Goal: Task Accomplishment & Management: Manage account settings

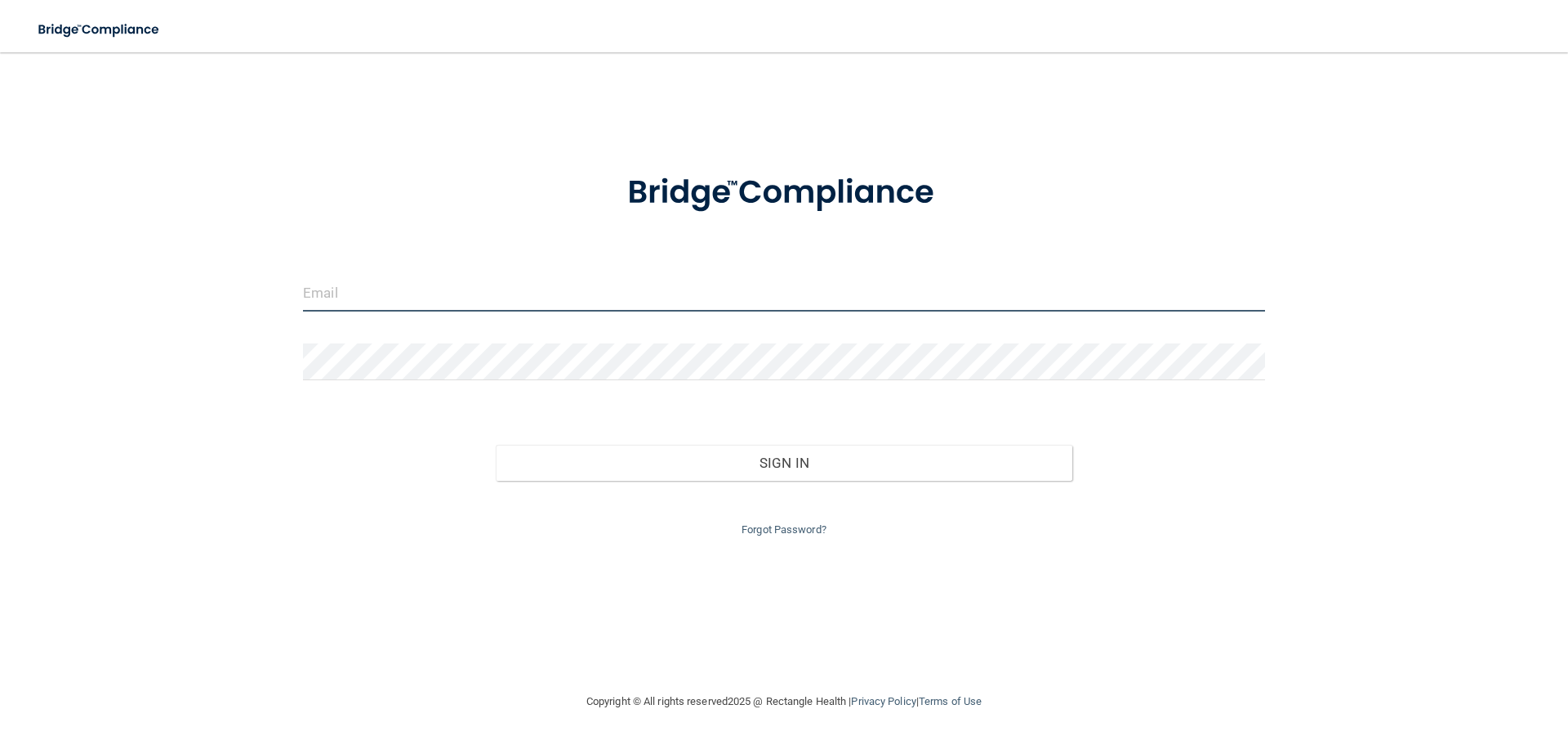
click at [363, 291] on input "email" at bounding box center [784, 293] width 963 height 37
type input "[EMAIL_ADDRESS][DOMAIN_NAME]"
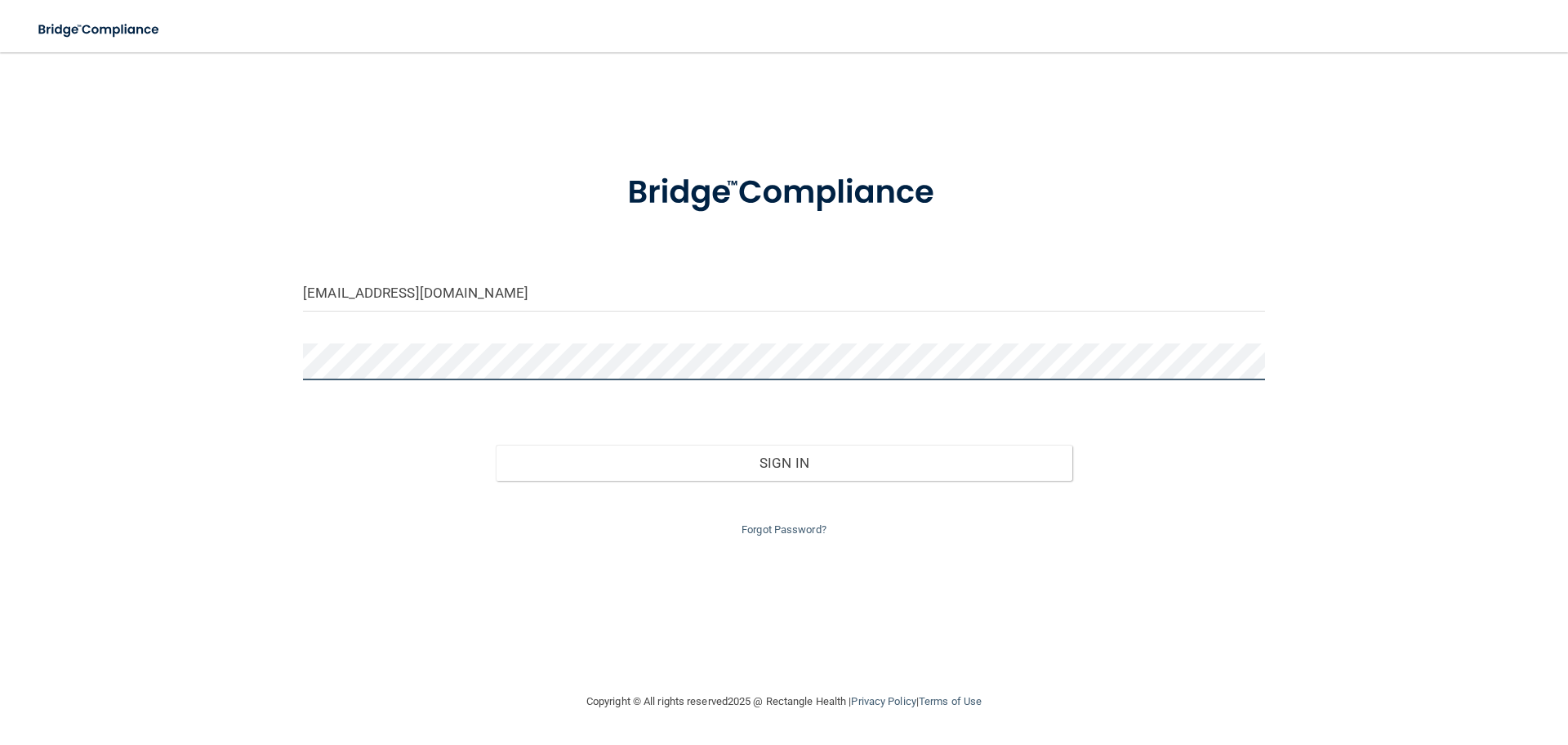
click at [496, 445] on button "Sign In" at bounding box center [784, 462] width 578 height 36
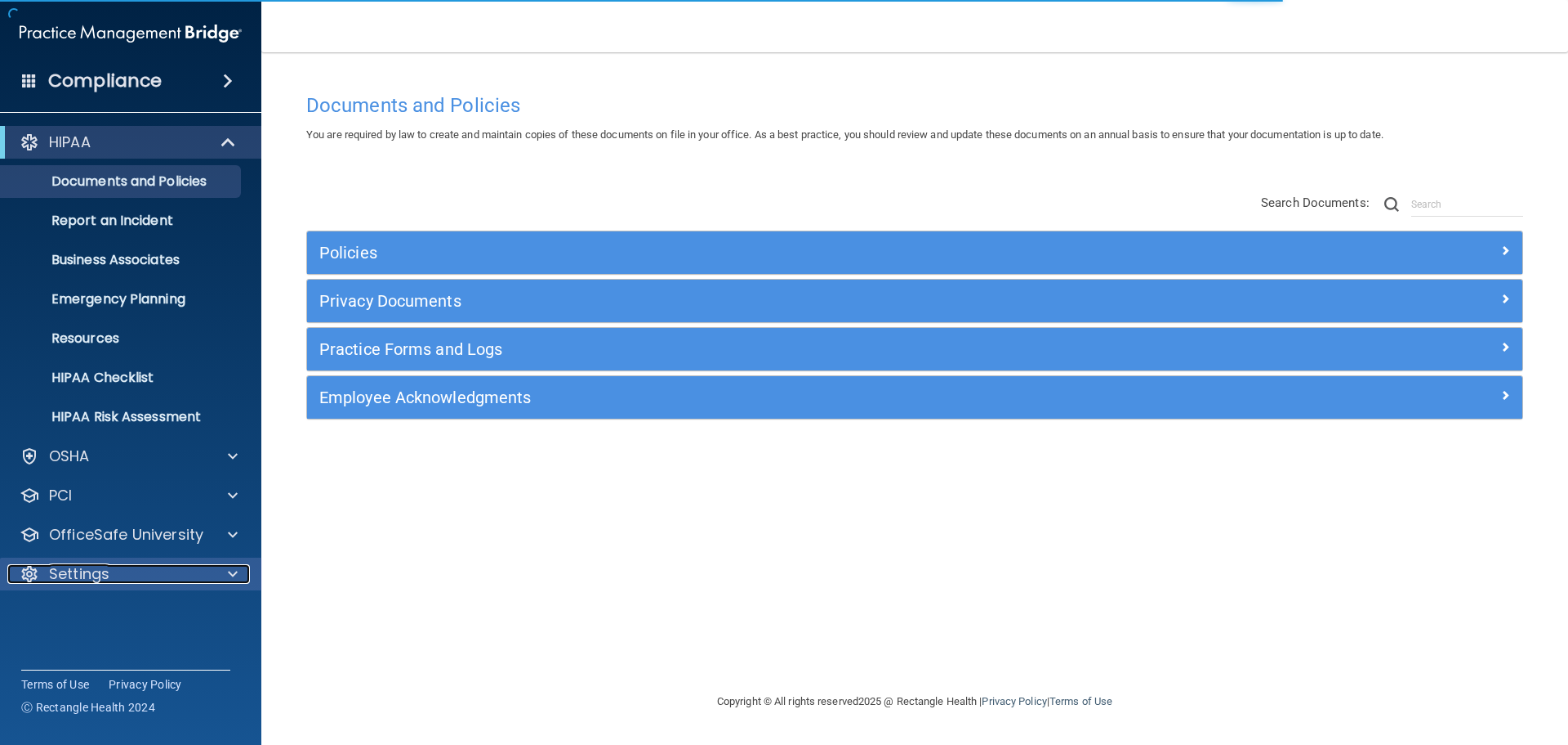
click at [112, 576] on div "Settings" at bounding box center [109, 573] width 203 height 19
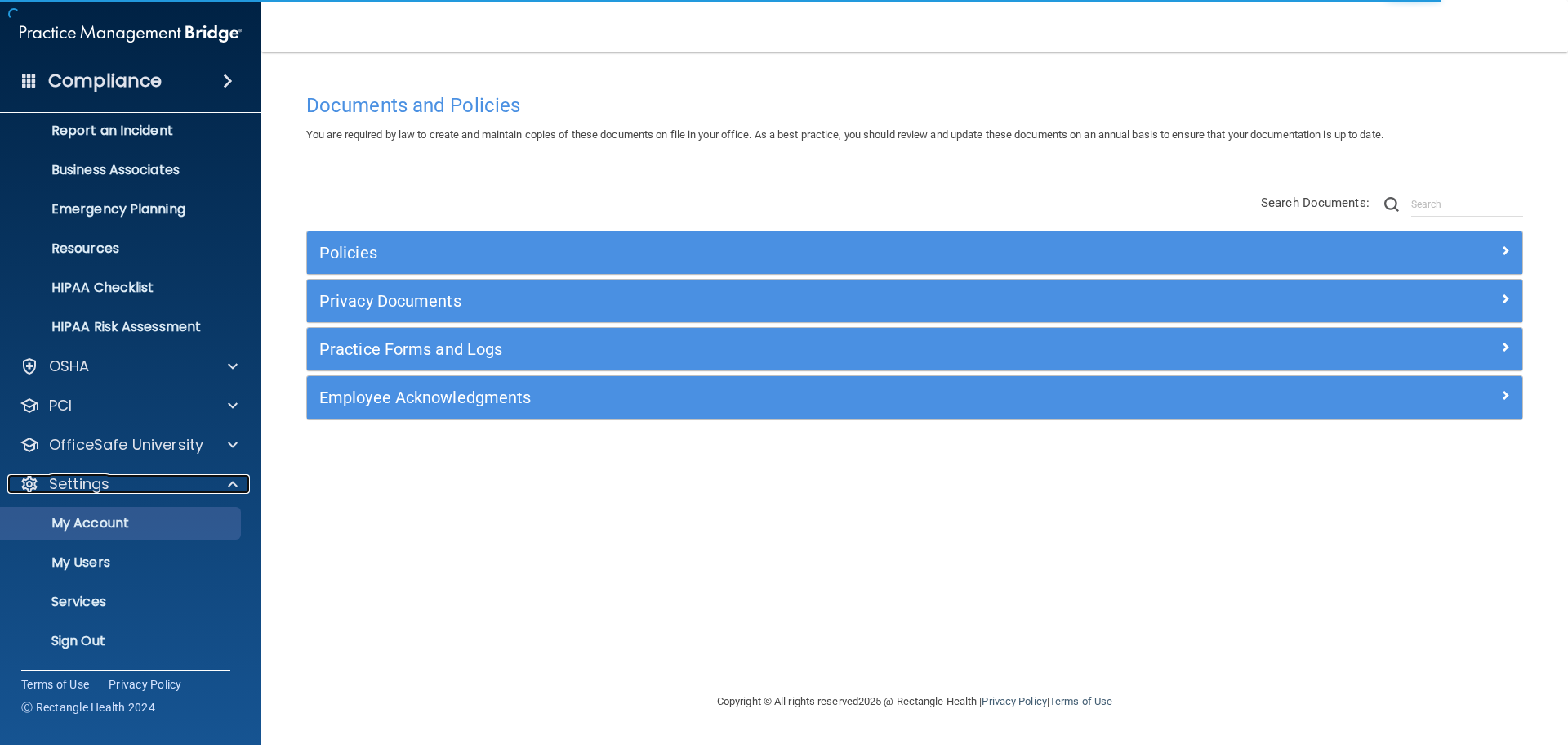
scroll to position [91, 0]
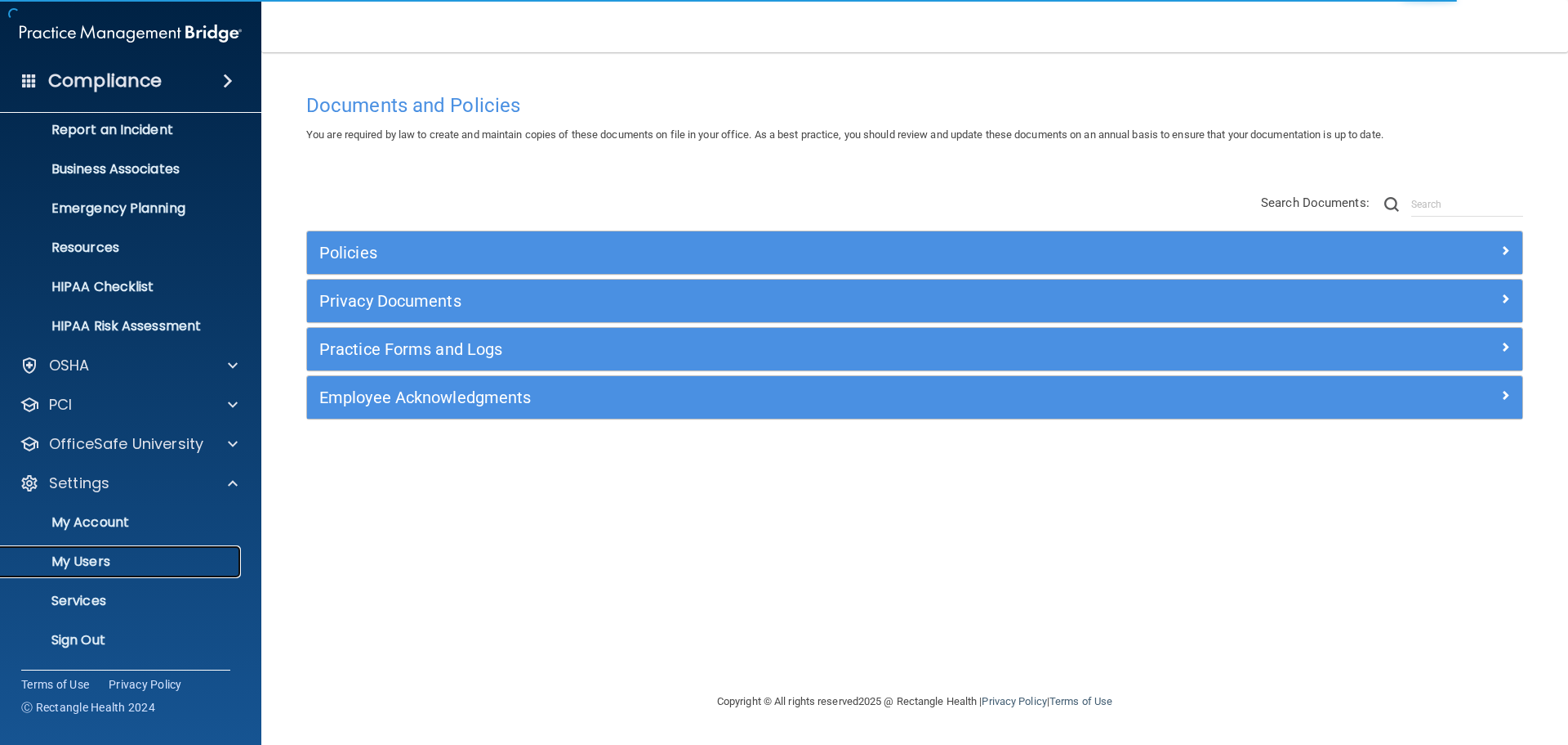
click at [106, 560] on p "My Users" at bounding box center [122, 561] width 223 height 16
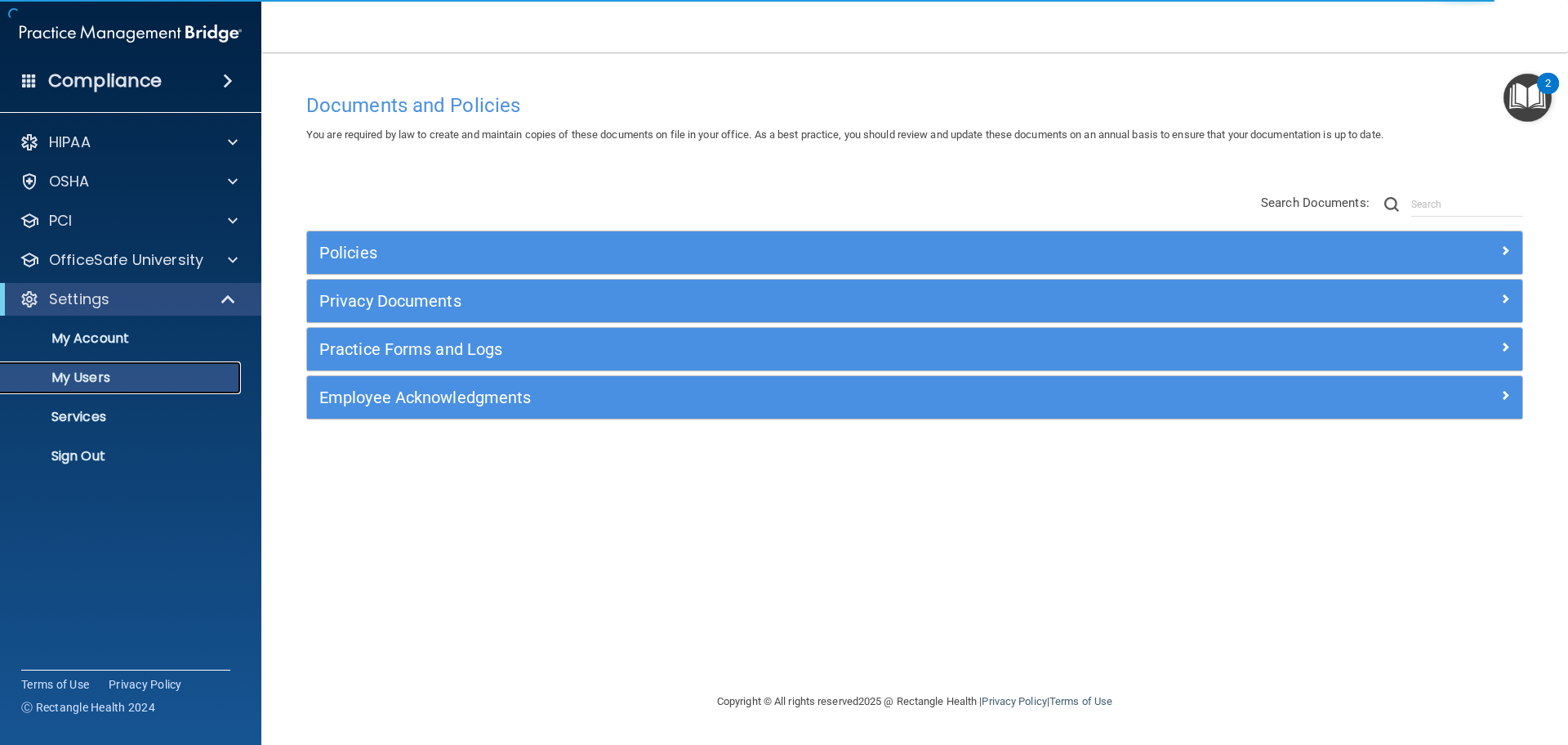
select select "20"
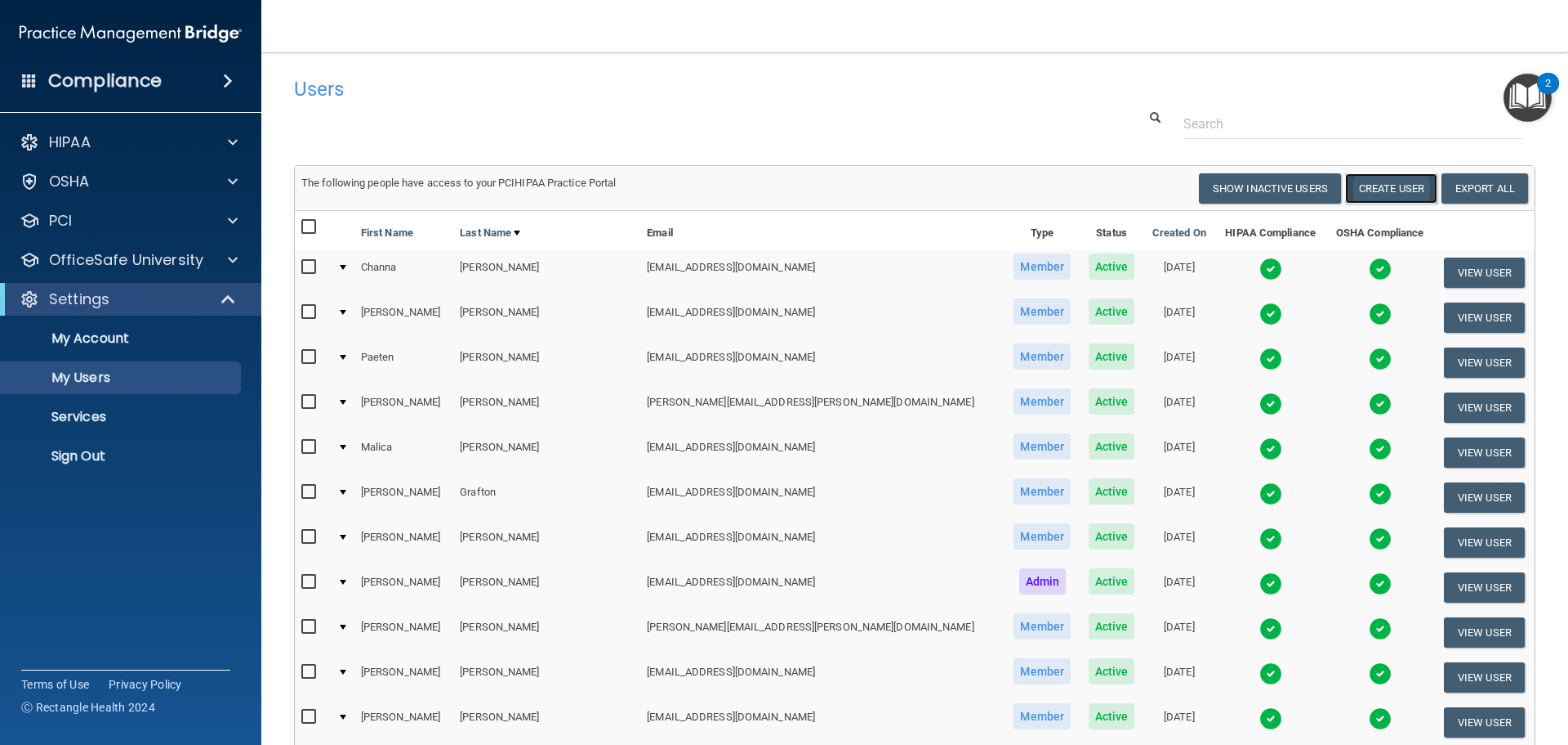
click at [1394, 183] on button "Create User" at bounding box center [1392, 189] width 92 height 30
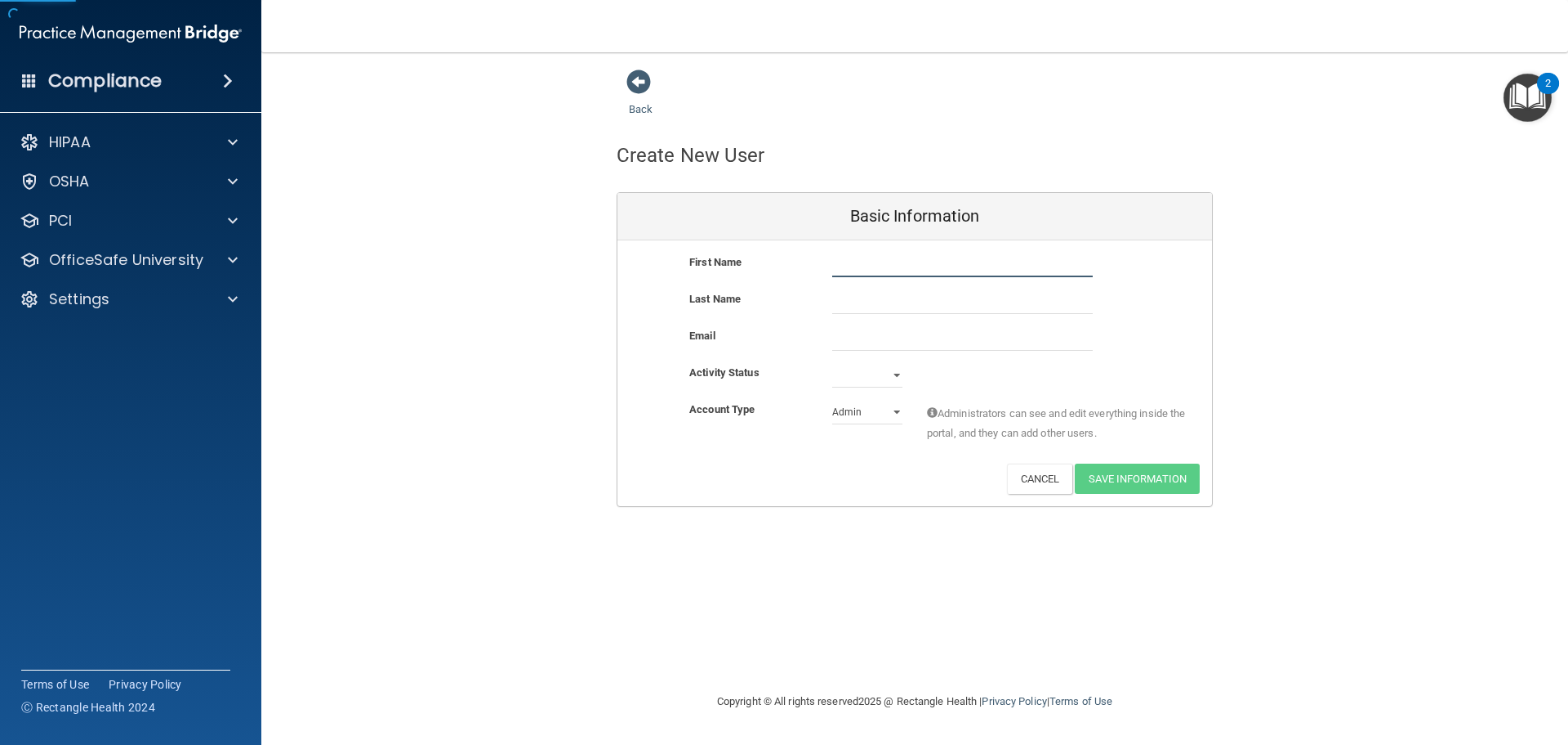
click at [841, 263] on input "text" at bounding box center [963, 264] width 261 height 24
type input "[PERSON_NAME]"
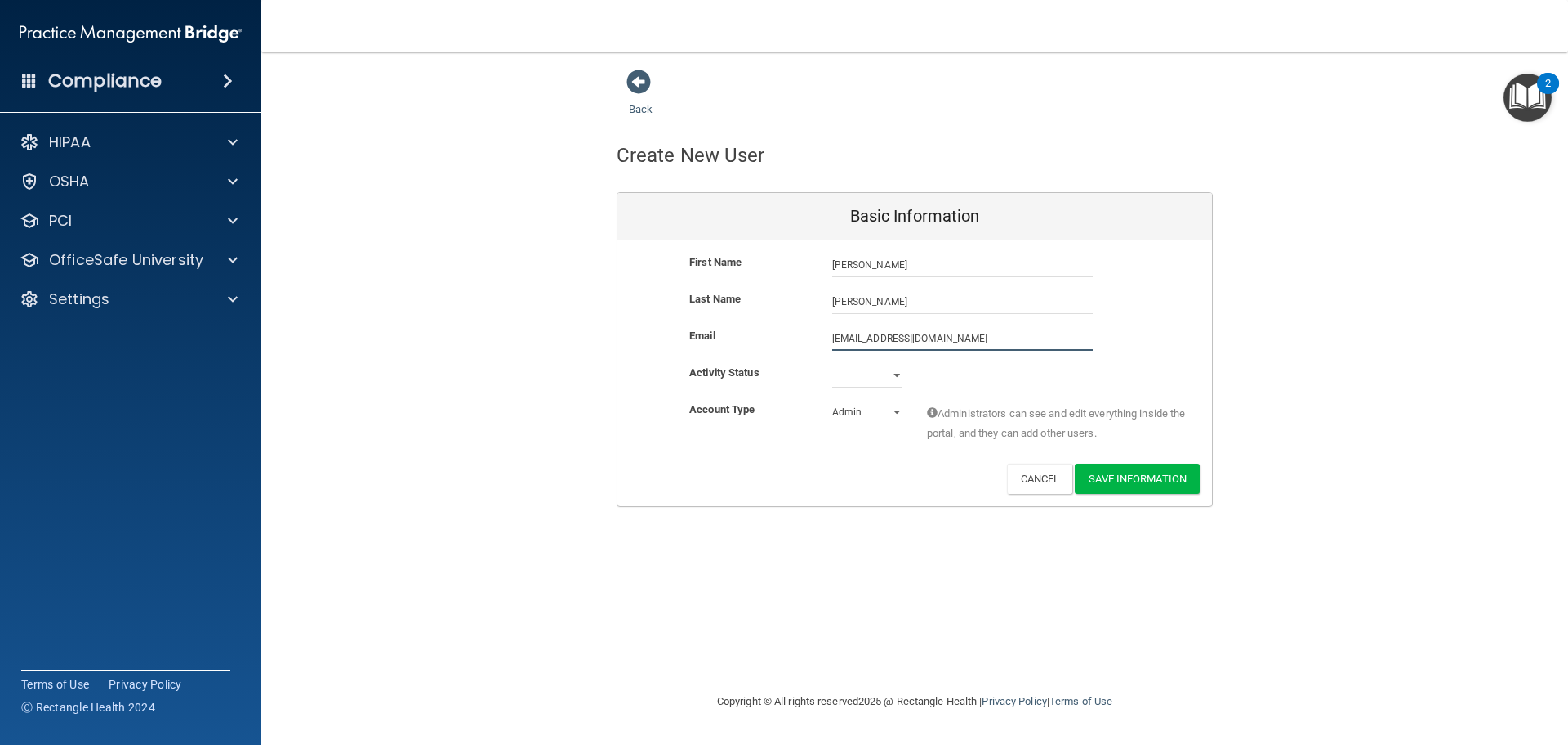
type input "[EMAIL_ADDRESS][DOMAIN_NAME]"
click at [863, 374] on select "Active Inactive" at bounding box center [868, 378] width 70 height 24
select select "active"
click at [833, 363] on select "Active Inactive" at bounding box center [868, 375] width 70 height 24
click at [875, 409] on select "Admin Member" at bounding box center [868, 411] width 70 height 24
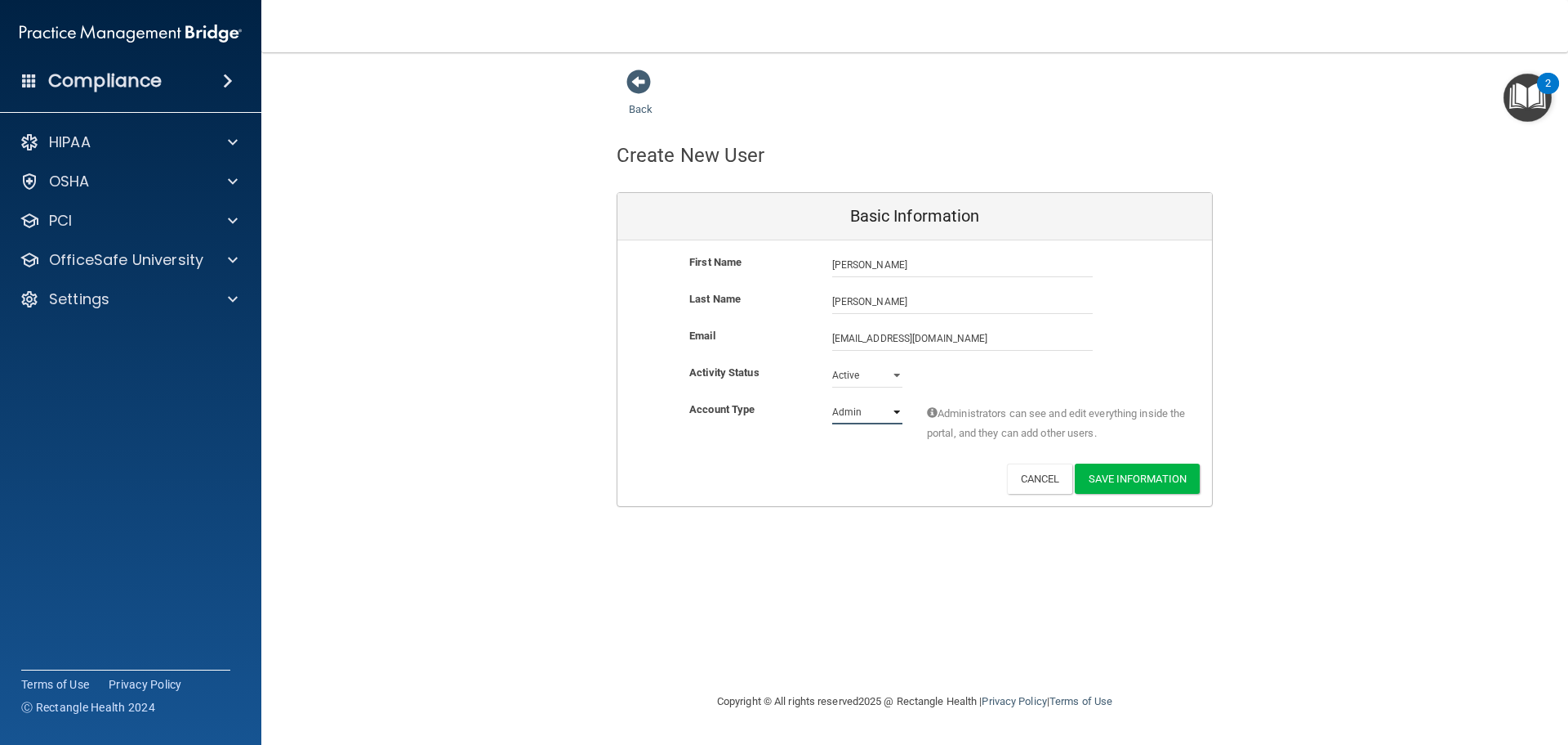
select select "practice_member"
click at [833, 399] on select "Admin Member" at bounding box center [868, 411] width 70 height 24
click at [1167, 475] on button "Save Information" at bounding box center [1137, 478] width 125 height 30
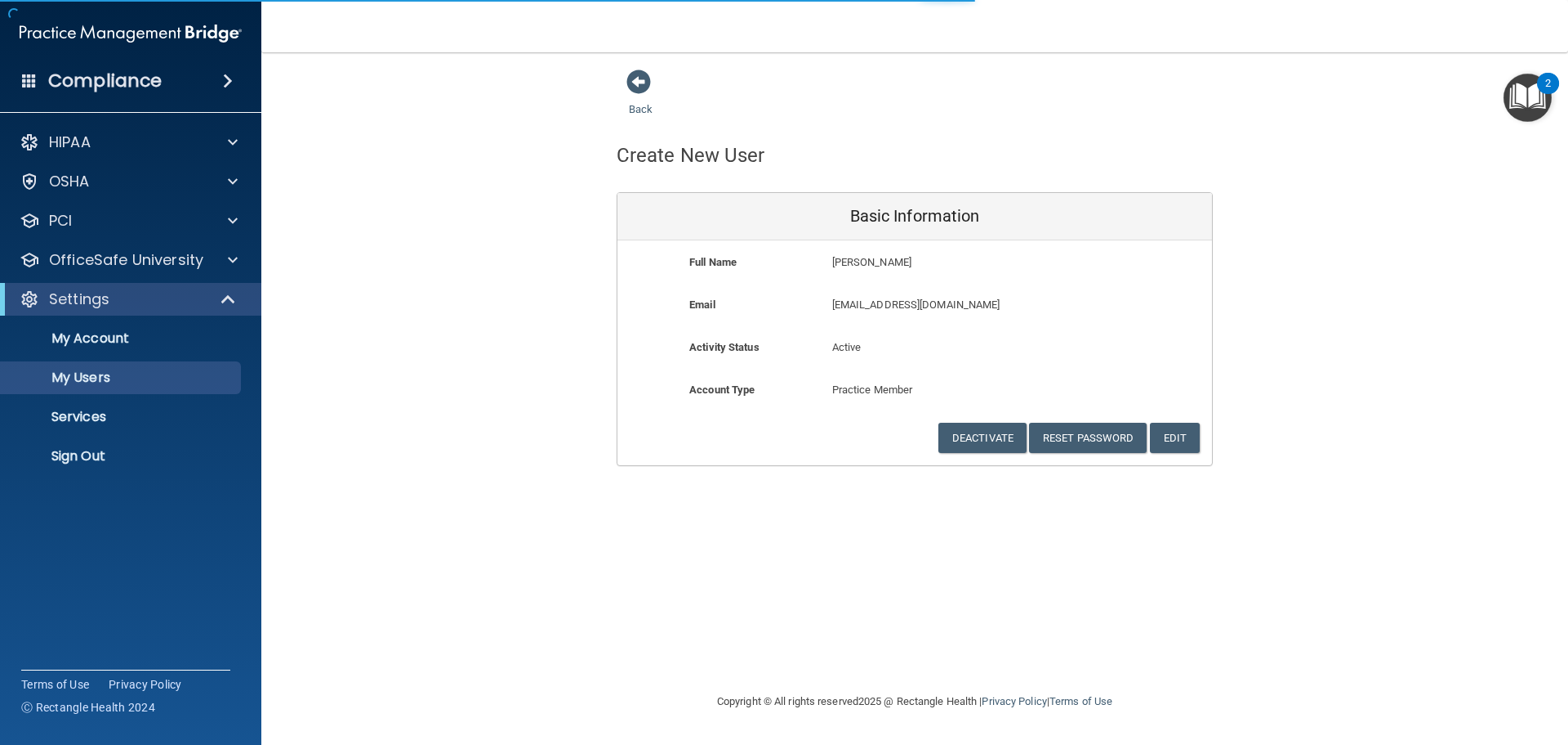
select select "20"
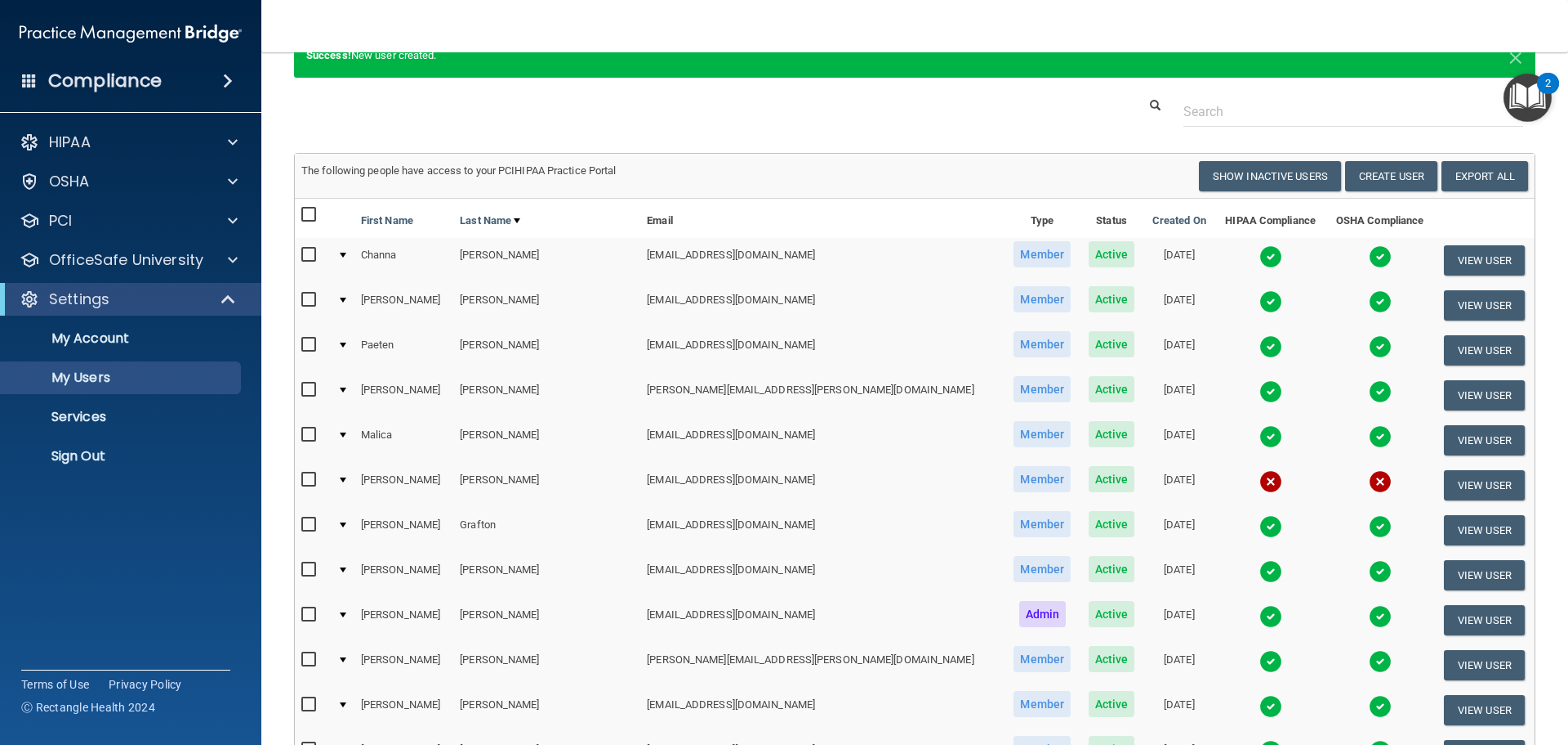
scroll to position [75, 0]
